Goal: Book appointment/travel/reservation

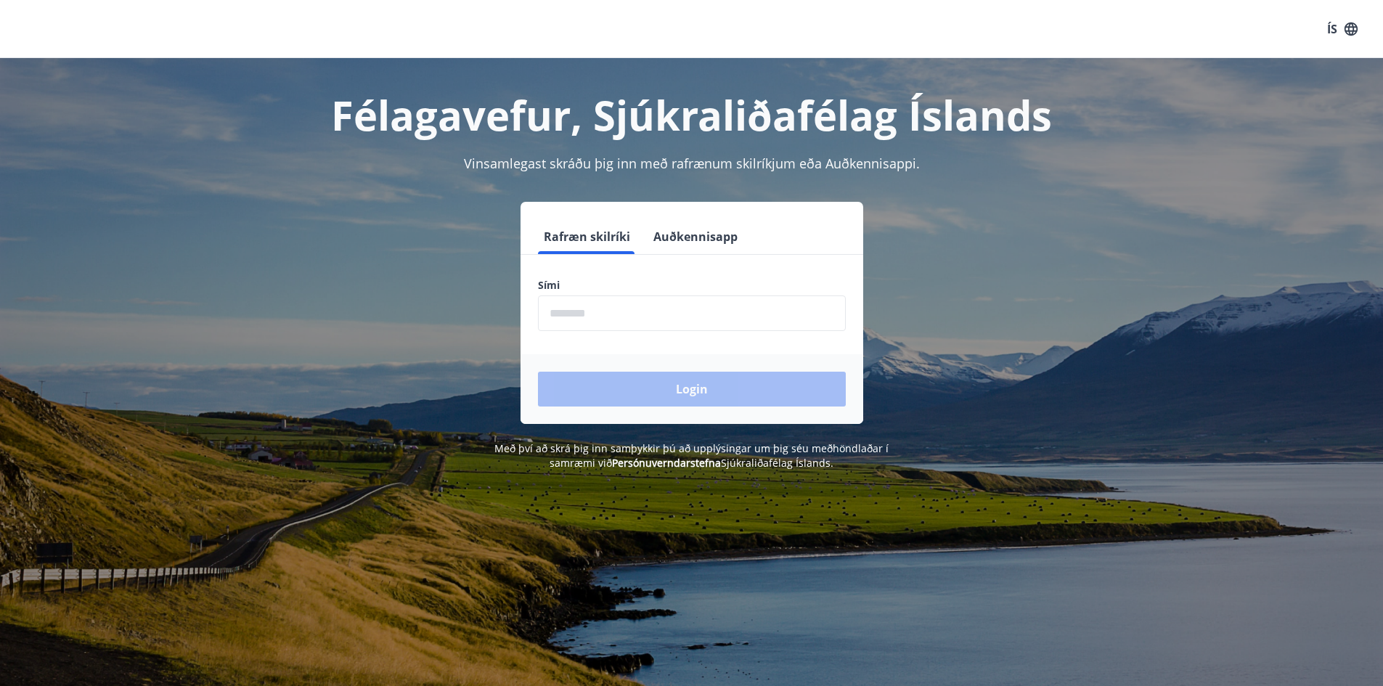
click at [596, 314] on input "phone" at bounding box center [692, 313] width 308 height 36
type input "********"
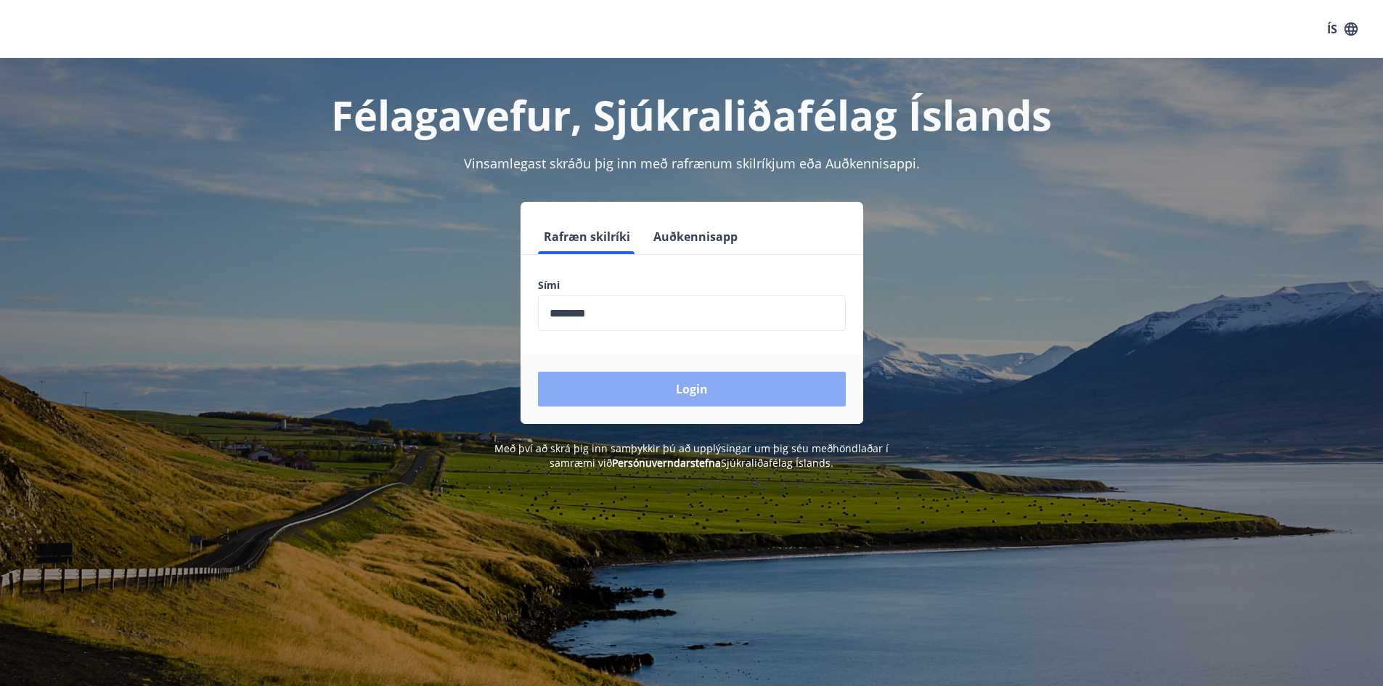
click at [674, 386] on button "Login" at bounding box center [692, 389] width 308 height 35
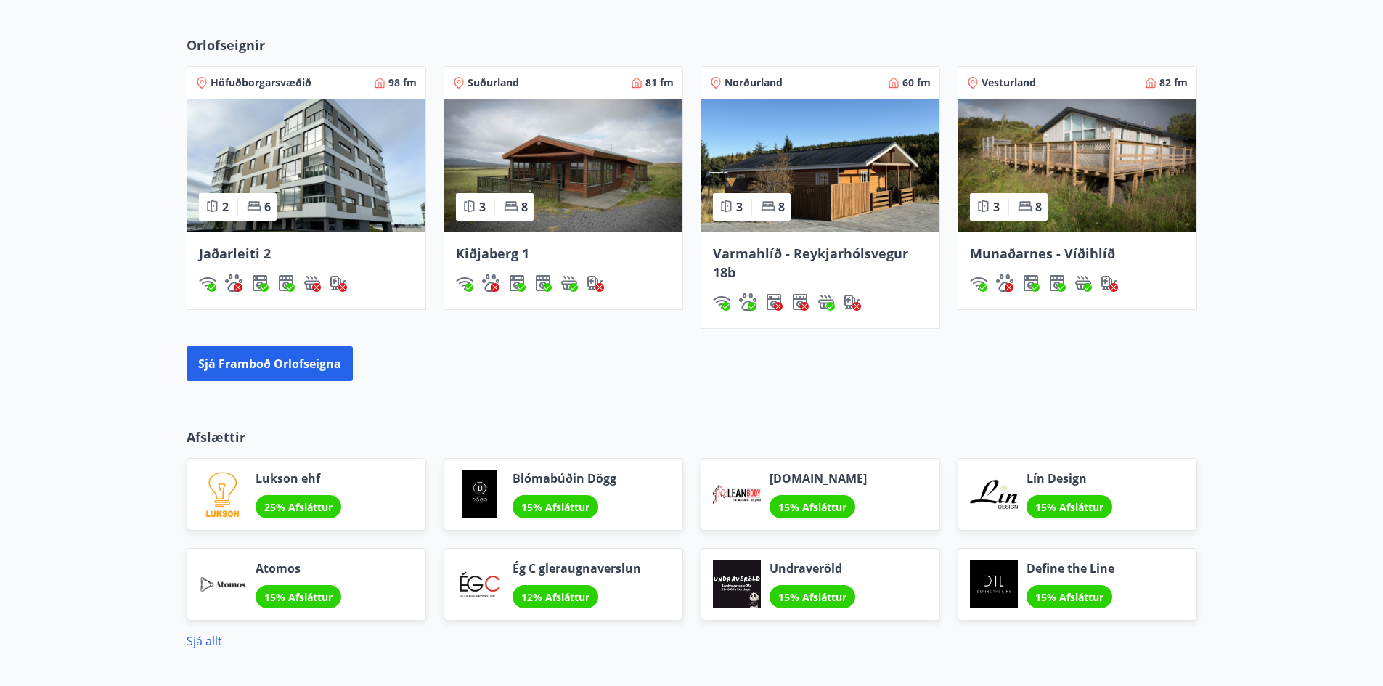
scroll to position [821, 0]
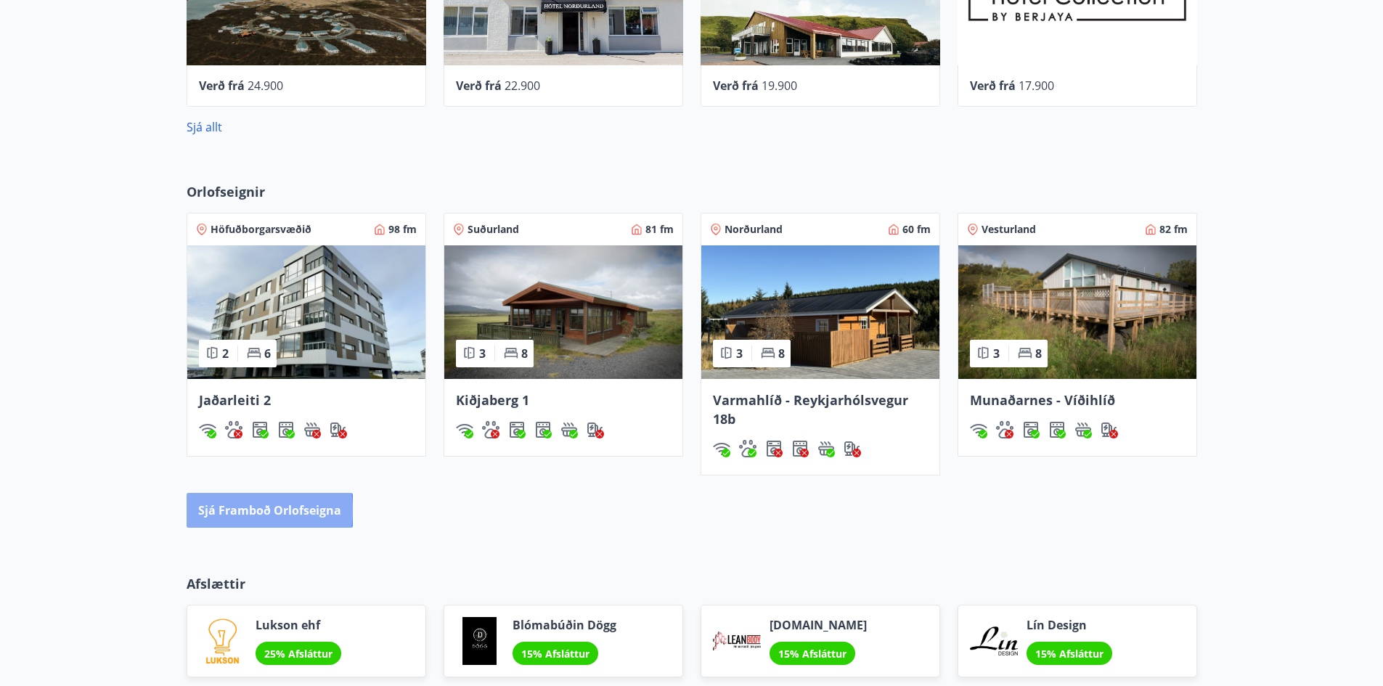
click at [242, 510] on button "Sjá framboð orlofseigna" at bounding box center [270, 510] width 166 height 35
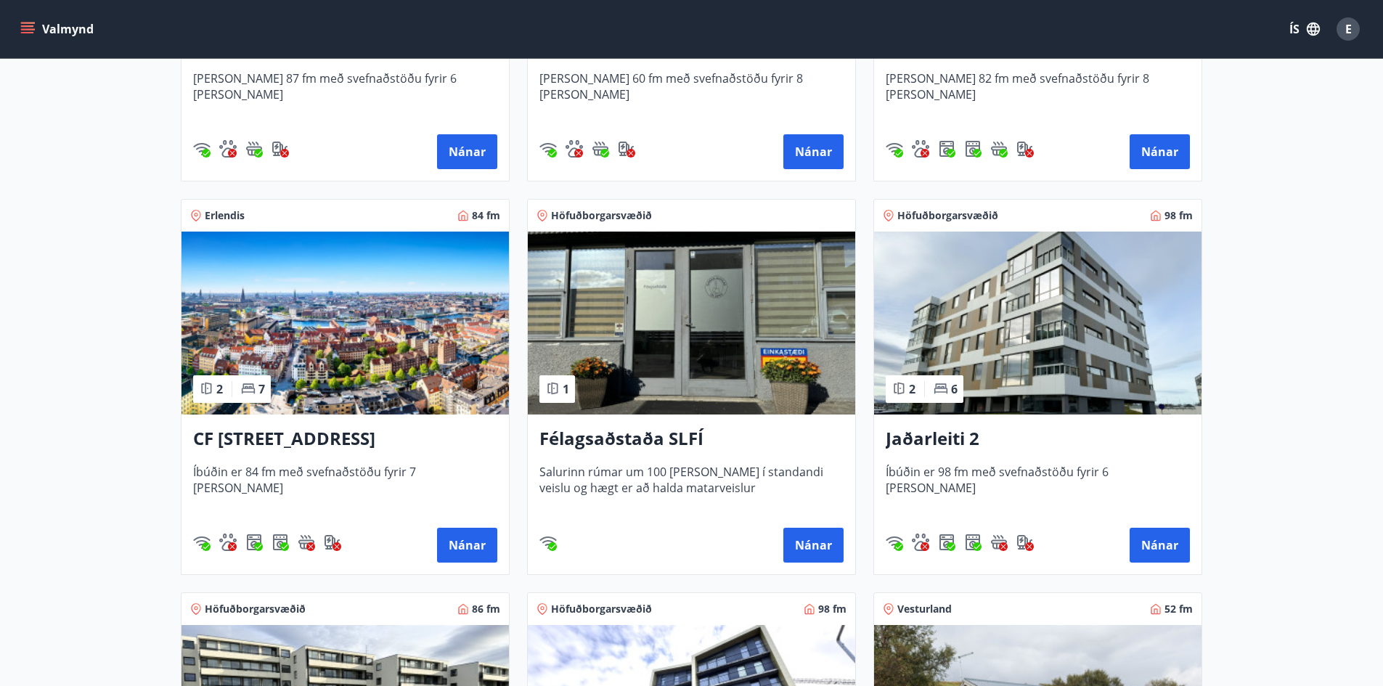
scroll to position [508, 0]
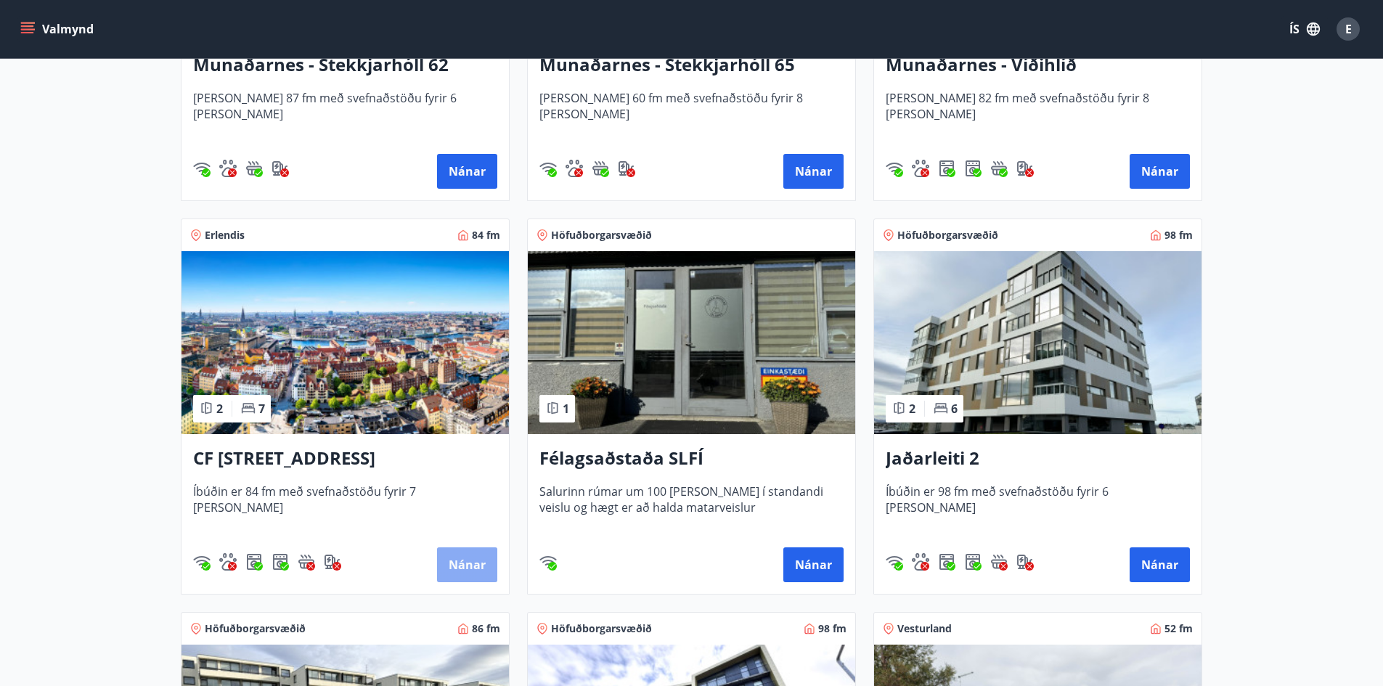
click at [475, 564] on button "Nánar" at bounding box center [467, 564] width 60 height 35
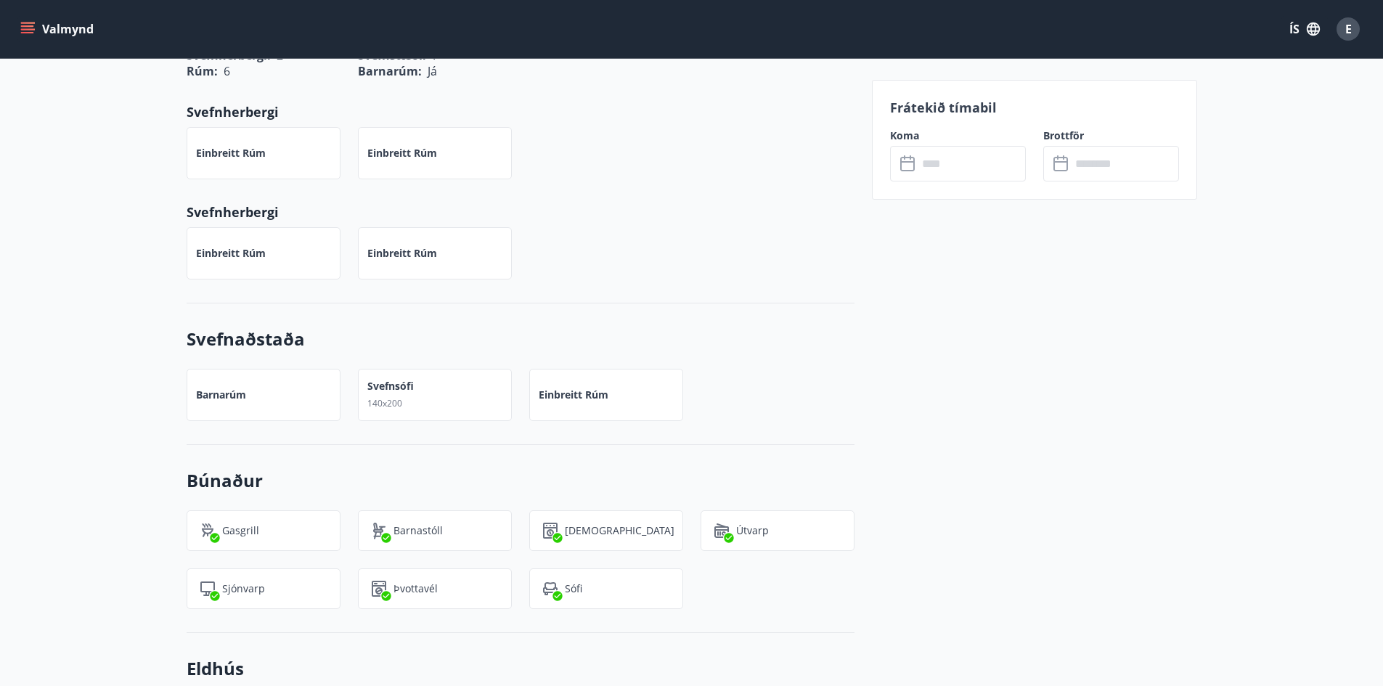
scroll to position [832, 0]
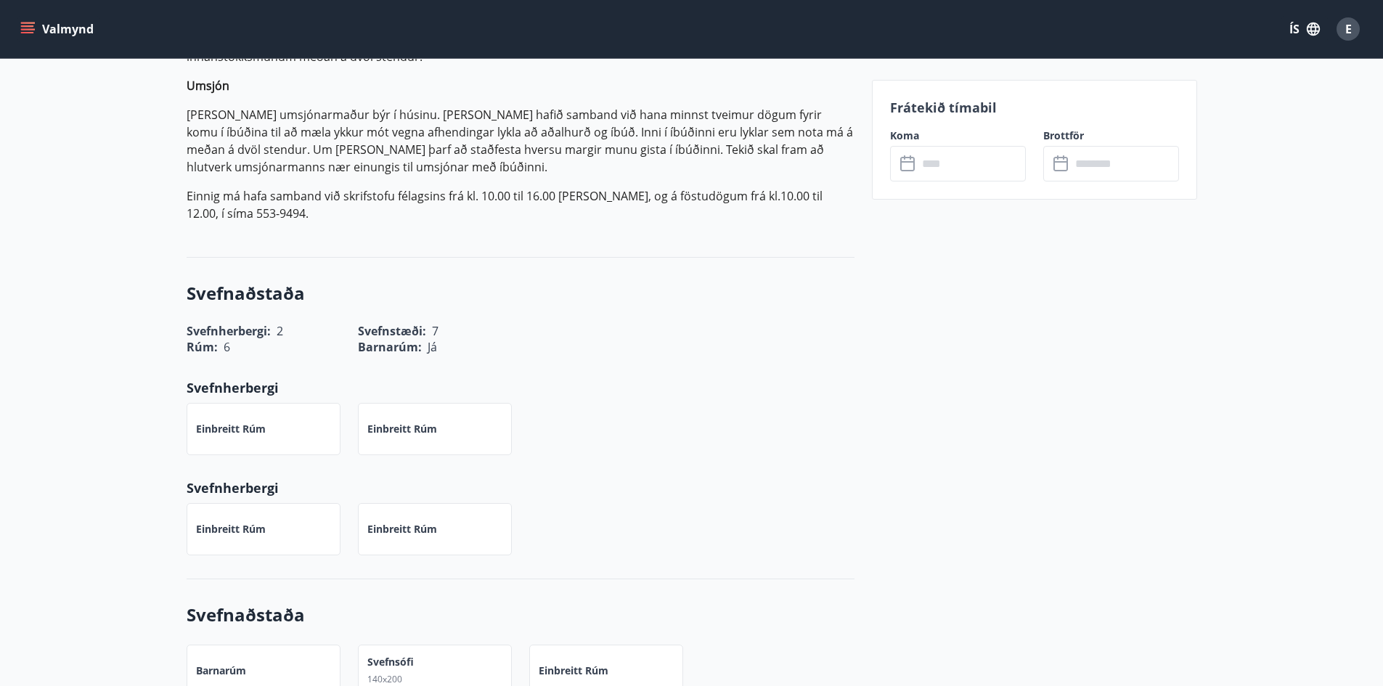
click at [946, 165] on input "text" at bounding box center [971, 164] width 108 height 36
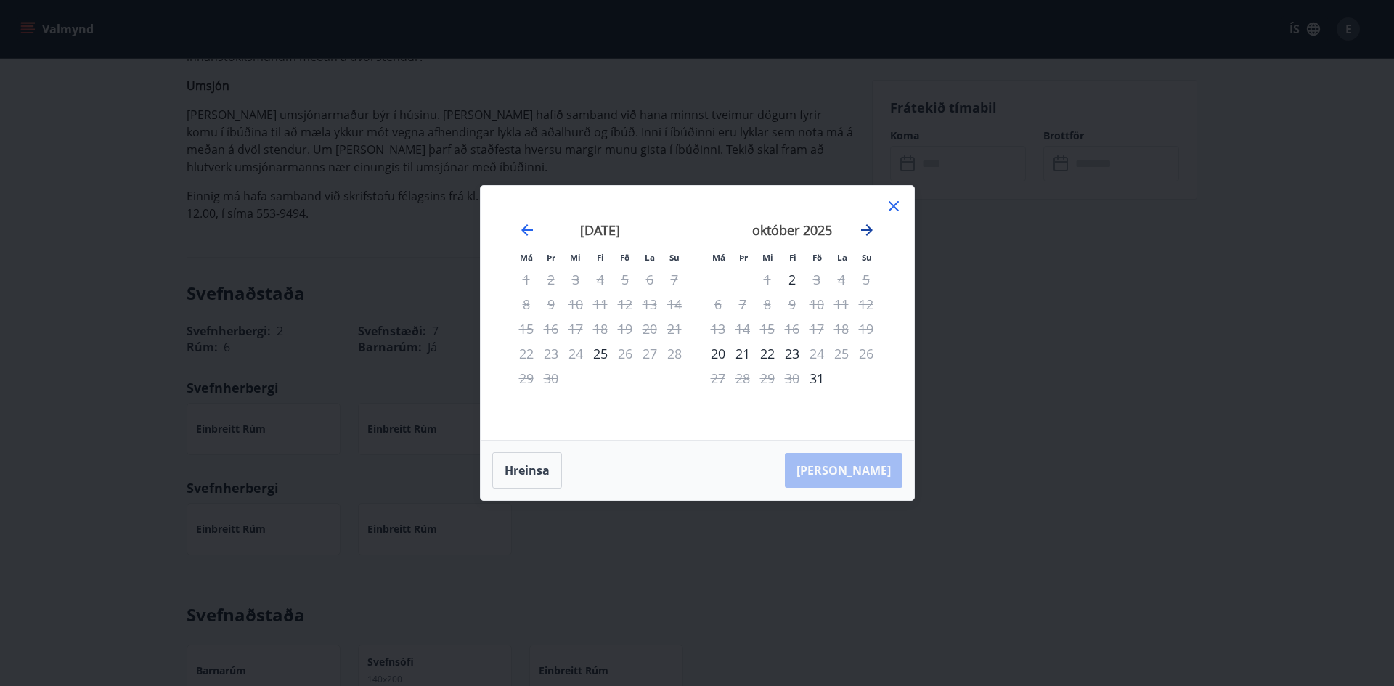
click at [865, 231] on icon "Move forward to switch to the next month." at bounding box center [867, 230] width 12 height 12
click at [864, 231] on icon "Move forward to switch to the next month." at bounding box center [867, 230] width 12 height 12
click at [868, 226] on icon "Move forward to switch to the next month." at bounding box center [866, 229] width 17 height 17
click at [865, 230] on icon "Move forward to switch to the next month." at bounding box center [867, 230] width 12 height 12
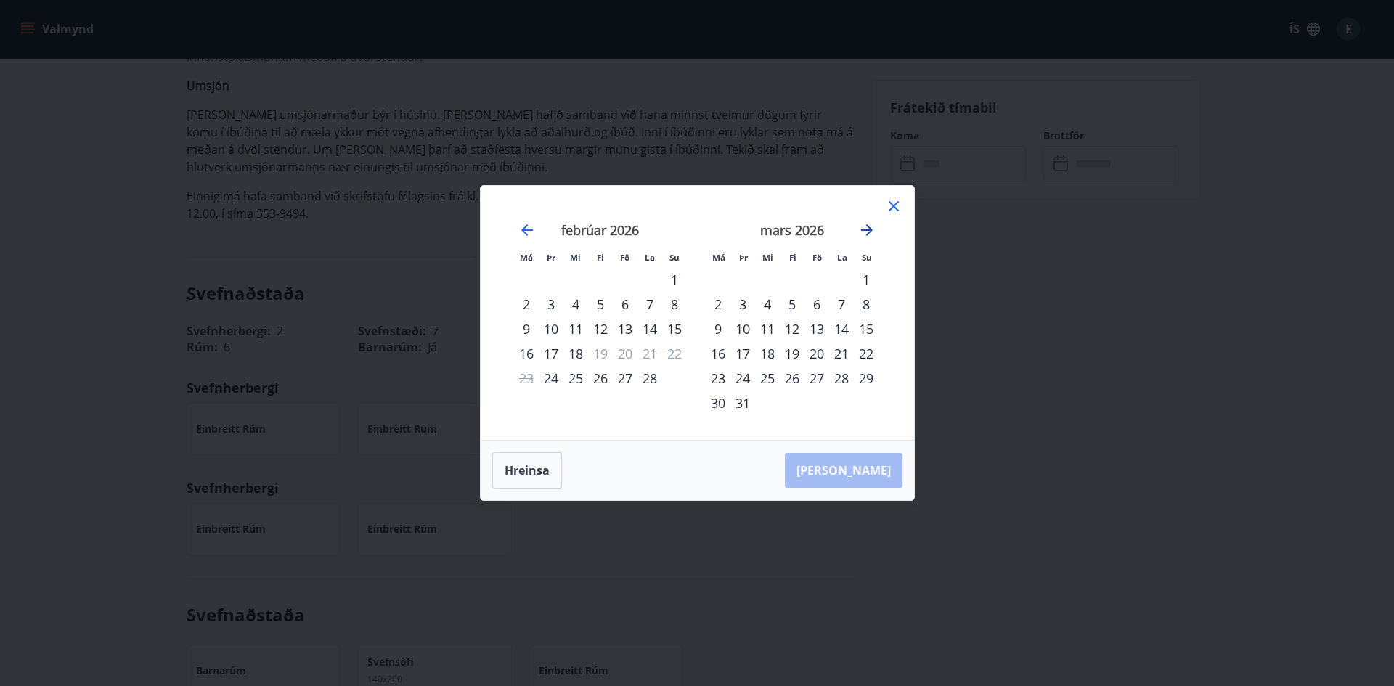
click at [865, 230] on icon "Move forward to switch to the next month." at bounding box center [867, 230] width 12 height 12
click at [895, 206] on icon at bounding box center [893, 205] width 17 height 17
